Goal: Task Accomplishment & Management: Use online tool/utility

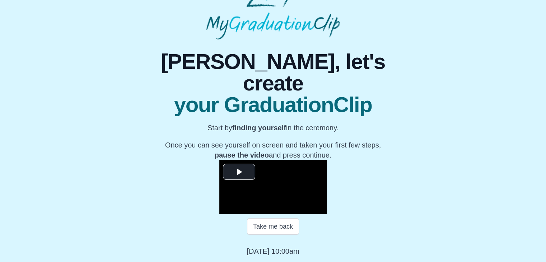
scroll to position [91, 0]
click at [239, 172] on span "Video Player" at bounding box center [239, 172] width 0 height 0
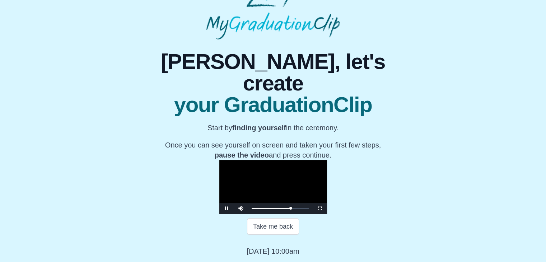
click at [219, 180] on video "Video Player" at bounding box center [273, 187] width 108 height 54
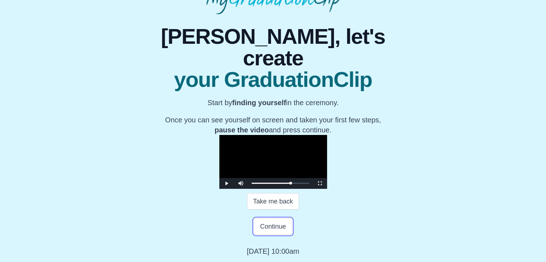
click at [278, 235] on button "Continue" at bounding box center [273, 226] width 38 height 17
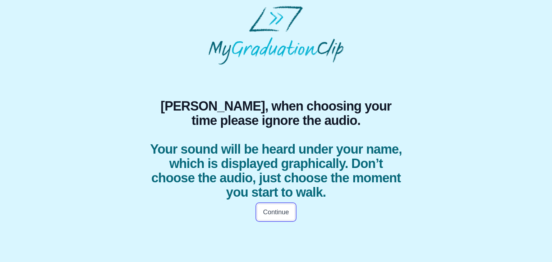
click at [270, 209] on button "Continue" at bounding box center [276, 212] width 38 height 17
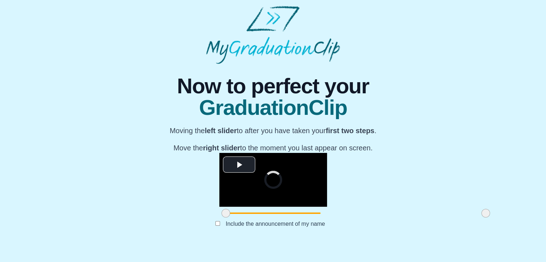
scroll to position [85, 0]
drag, startPoint x: 144, startPoint y: 226, endPoint x: 213, endPoint y: 220, distance: 69.2
click at [219, 220] on div "**********" at bounding box center [273, 186] width 108 height 67
drag, startPoint x: 403, startPoint y: 228, endPoint x: 295, endPoint y: 213, distance: 108.4
click at [295, 213] on div "**********" at bounding box center [273, 186] width 108 height 67
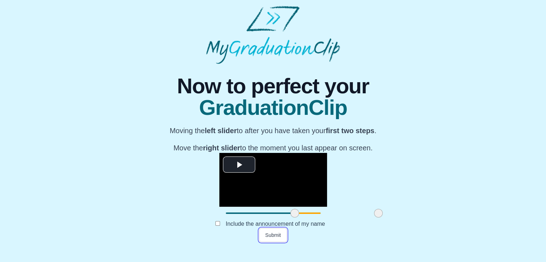
click at [272, 242] on button "Submit" at bounding box center [273, 235] width 28 height 14
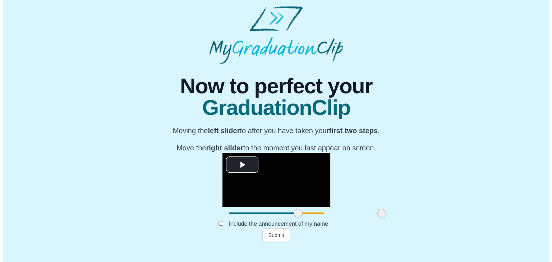
scroll to position [0, 0]
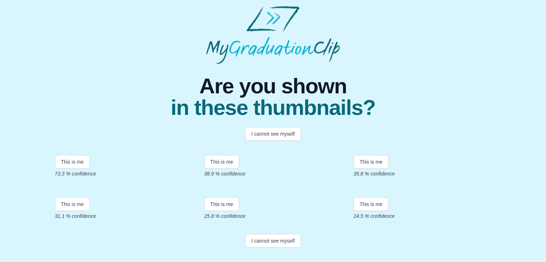
scroll to position [107, 0]
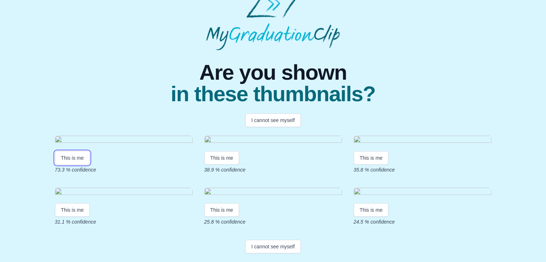
click at [76, 151] on button "This is me" at bounding box center [72, 158] width 35 height 14
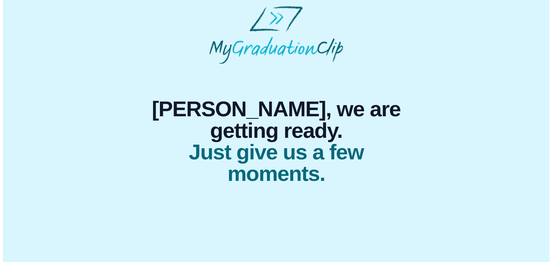
scroll to position [0, 0]
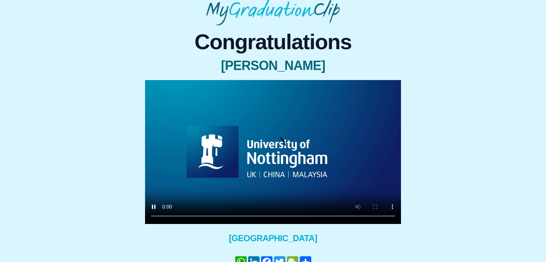
scroll to position [80, 0]
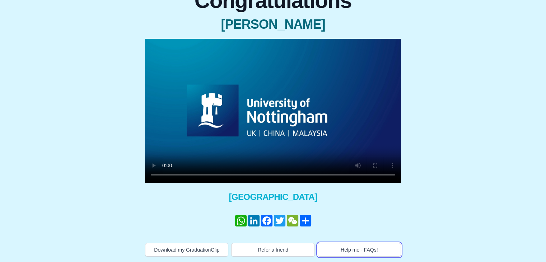
click at [343, 250] on button "Help me - FAQs!" at bounding box center [359, 250] width 83 height 14
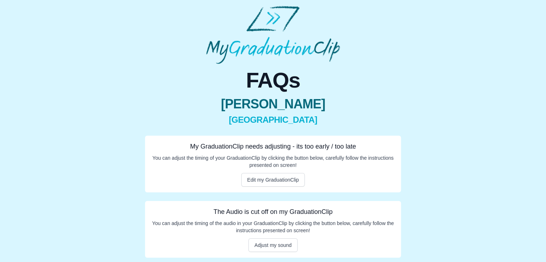
scroll to position [15, 0]
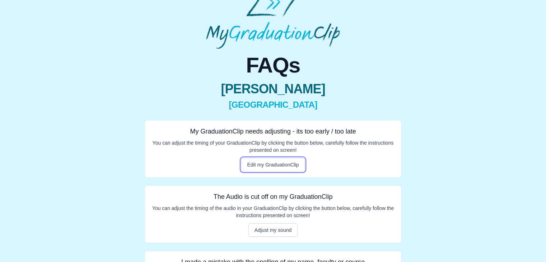
click at [286, 163] on button "Edit my GraduationClip" at bounding box center [273, 165] width 64 height 14
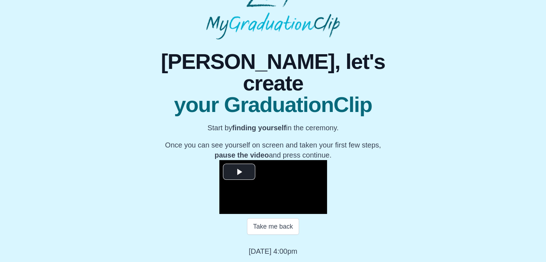
scroll to position [68, 0]
click at [239, 172] on span "Video Player" at bounding box center [239, 172] width 0 height 0
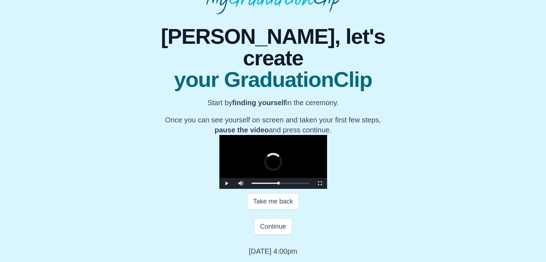
click at [268, 189] on div "Loaded : 0% 25:42 25:42 Progress : 0%" at bounding box center [280, 183] width 65 height 11
click at [248, 189] on div "Loaded : 0% 18:22 18:22 Progress : 0%" at bounding box center [280, 183] width 65 height 11
click at [0, 0] on div "01:51" at bounding box center [0, 0] width 0 height 0
click at [248, 189] on div "Loaded : 0% 04:32 04:32 Progress : 0%" at bounding box center [280, 183] width 65 height 11
click at [248, 189] on div "Loaded : 0% 05:56 05:56 Progress : 0%" at bounding box center [280, 183] width 65 height 11
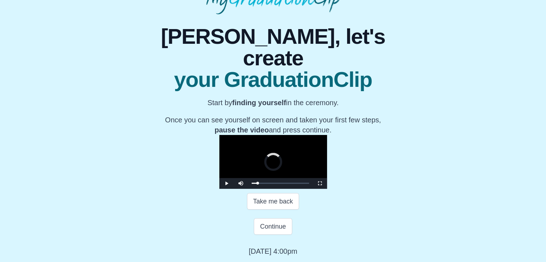
click at [252, 184] on div "Loaded : 0% 07:30 07:30 Progress : 0%" at bounding box center [280, 183] width 57 height 1
click at [0, 0] on div "09:00" at bounding box center [0, 0] width 0 height 0
click at [0, 0] on div "10:29" at bounding box center [0, 0] width 0 height 0
click at [252, 184] on div "Loaded : 0% 11:30 11:30 Progress : 0%" at bounding box center [280, 183] width 57 height 1
click at [252, 184] on div "Loaded : 0% 12:42 11:36 Progress : 0%" at bounding box center [280, 183] width 57 height 1
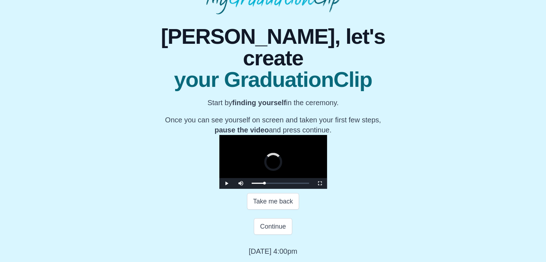
click at [0, 0] on div "13:49" at bounding box center [0, 0] width 0 height 0
click at [252, 184] on div "14:17 Progress : 0%" at bounding box center [259, 183] width 14 height 1
click at [252, 184] on div "Loaded : 0% 15:01 15:01 Progress : 0%" at bounding box center [280, 183] width 57 height 1
click at [252, 184] on div "Loaded : 0% 16:03 16:03 Progress : 0%" at bounding box center [280, 183] width 57 height 1
click at [0, 0] on div "16:53" at bounding box center [0, 0] width 0 height 0
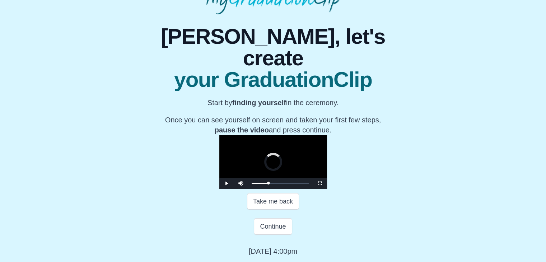
click at [0, 0] on div "17:54" at bounding box center [0, 0] width 0 height 0
click at [0, 0] on div "19:06" at bounding box center [0, 0] width 0 height 0
click at [248, 189] on div "Loaded : 0% 20:08 20:08 Progress : 0%" at bounding box center [280, 183] width 65 height 11
click at [252, 189] on div "Loaded : 0% 21:31 21:31 Progress : 0%" at bounding box center [280, 183] width 65 height 11
click at [263, 189] on div "Loaded : 0% 24:18 24:18 Progress : 0%" at bounding box center [280, 183] width 65 height 11
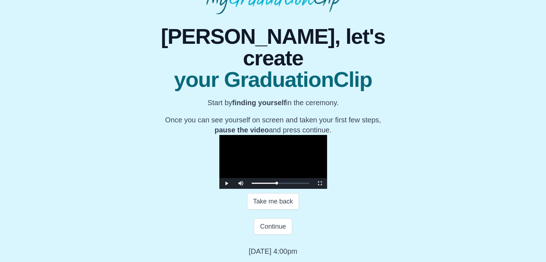
click at [266, 184] on div "25:03 Progress : 0%" at bounding box center [264, 183] width 25 height 1
click at [270, 189] on div "Loaded : 0% 26:04 26:04 Progress : 0%" at bounding box center [280, 183] width 65 height 11
click at [293, 174] on video "Video Player" at bounding box center [273, 162] width 108 height 54
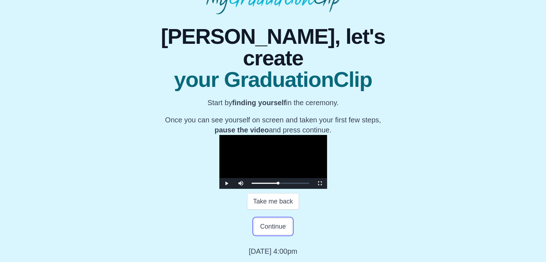
click at [267, 233] on button "Continue" at bounding box center [273, 226] width 38 height 17
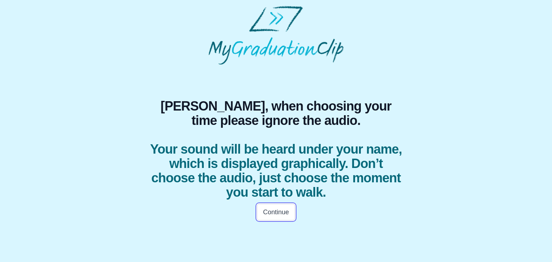
click at [270, 212] on button "Continue" at bounding box center [276, 212] width 38 height 17
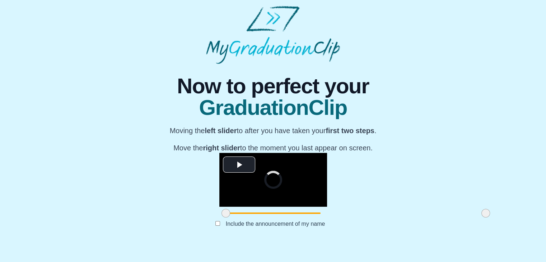
scroll to position [85, 0]
drag, startPoint x: 143, startPoint y: 227, endPoint x: 207, endPoint y: 227, distance: 64.3
click at [286, 218] on span at bounding box center [290, 213] width 9 height 9
drag, startPoint x: 403, startPoint y: 230, endPoint x: 323, endPoint y: 231, distance: 80.1
click at [402, 218] on span at bounding box center [406, 213] width 9 height 9
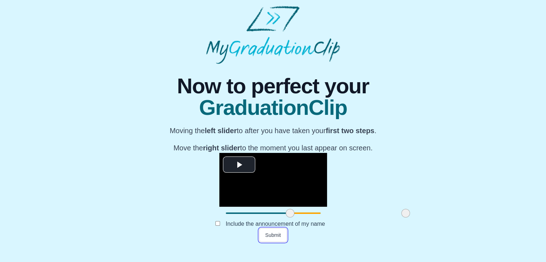
click at [279, 242] on button "Submit" at bounding box center [273, 235] width 28 height 14
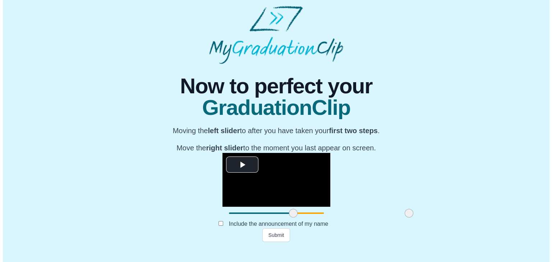
scroll to position [0, 0]
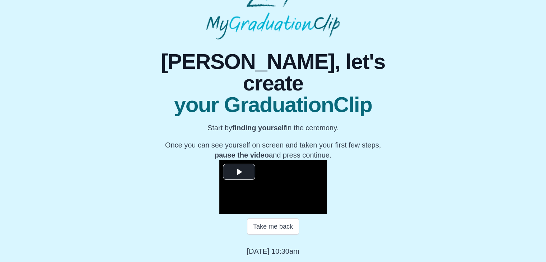
scroll to position [84, 0]
click at [239, 172] on span "Video Player" at bounding box center [239, 172] width 0 height 0
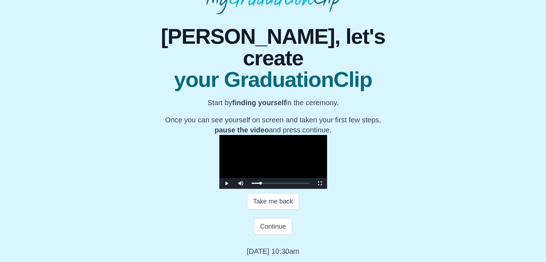
click at [327, 164] on video "Video Player" at bounding box center [273, 162] width 108 height 54
click at [277, 226] on button "Continue" at bounding box center [273, 226] width 38 height 17
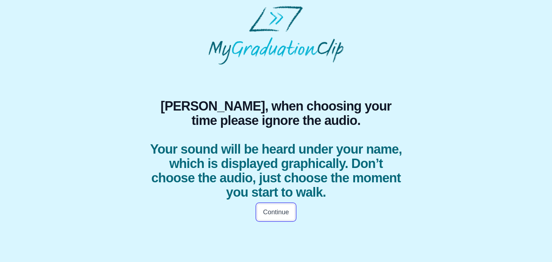
click at [278, 212] on button "Continue" at bounding box center [276, 212] width 38 height 17
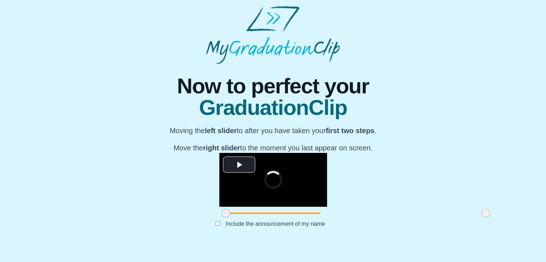
scroll to position [85, 0]
drag, startPoint x: 144, startPoint y: 227, endPoint x: 208, endPoint y: 227, distance: 64.3
click at [286, 218] on span at bounding box center [290, 213] width 9 height 9
drag, startPoint x: 399, startPoint y: 226, endPoint x: 414, endPoint y: 229, distance: 15.0
click at [414, 229] on div "**********" at bounding box center [273, 153] width 535 height 178
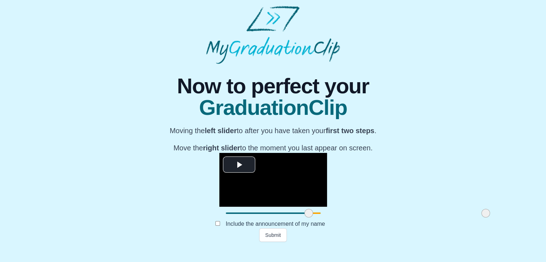
drag, startPoint x: 207, startPoint y: 227, endPoint x: 225, endPoint y: 225, distance: 18.1
click at [305, 218] on span at bounding box center [309, 213] width 9 height 9
click at [280, 242] on button "Submit" at bounding box center [273, 235] width 28 height 14
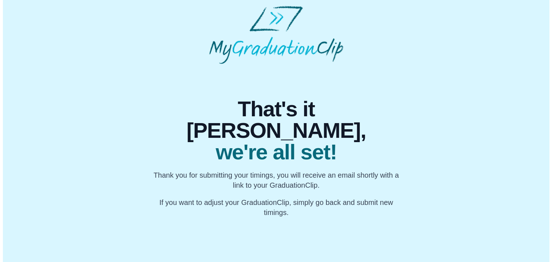
scroll to position [0, 0]
